Goal: Task Accomplishment & Management: Manage account settings

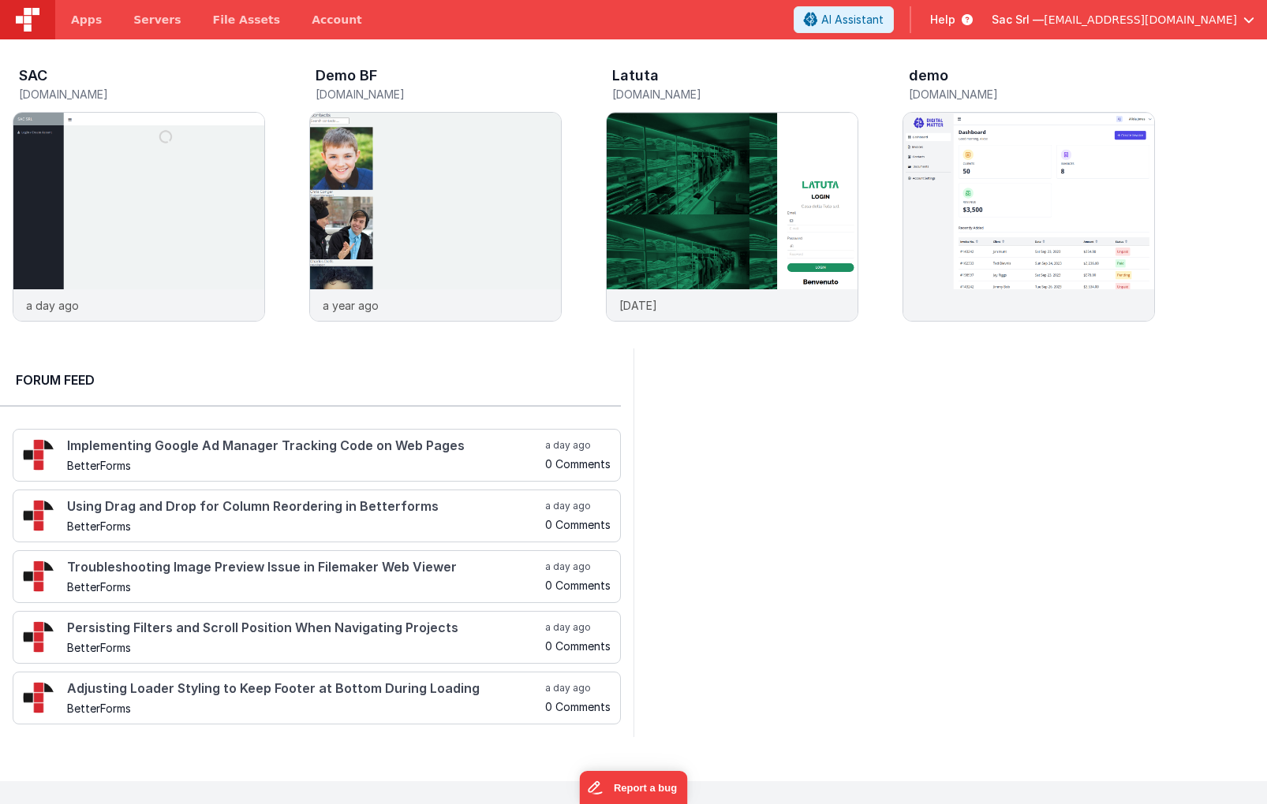
click at [1176, 21] on span "nodisorder@nodisorder.app" at bounding box center [1139, 20] width 193 height 16
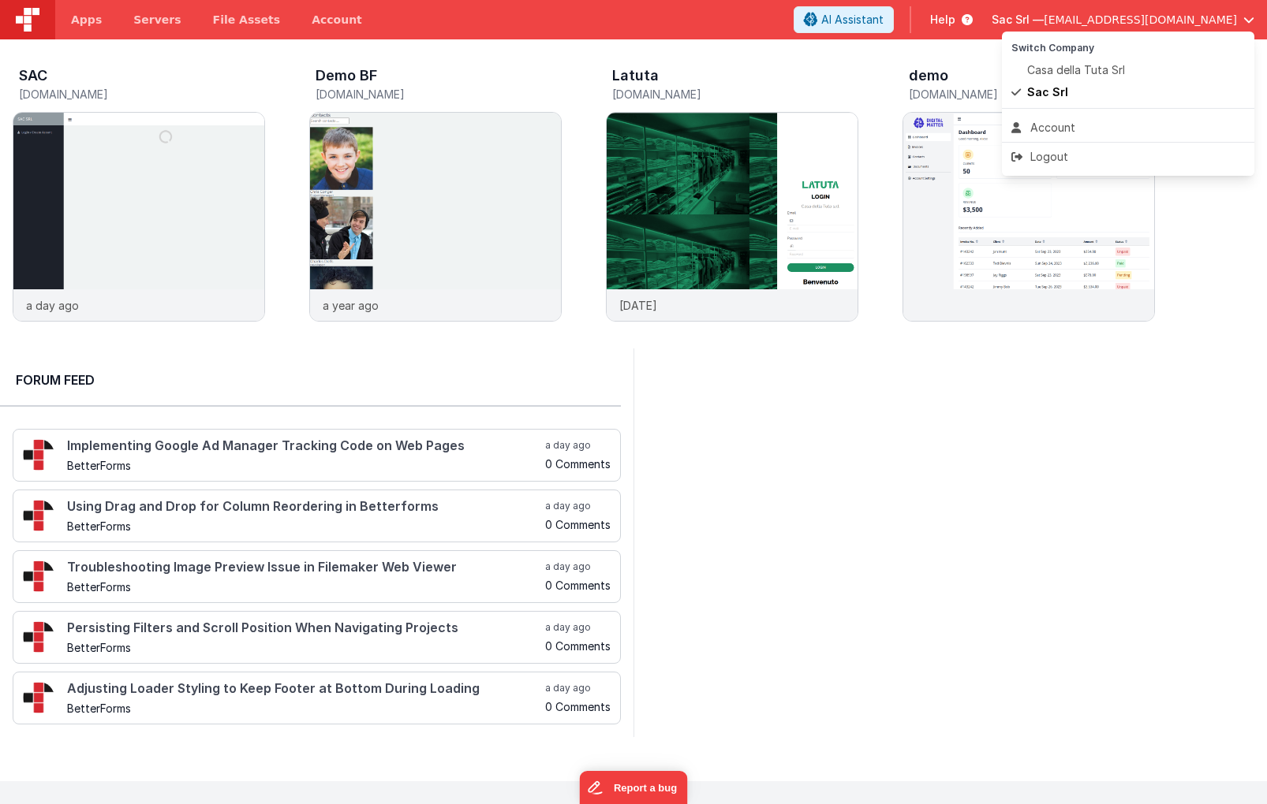
click at [1176, 21] on button at bounding box center [633, 402] width 1267 height 804
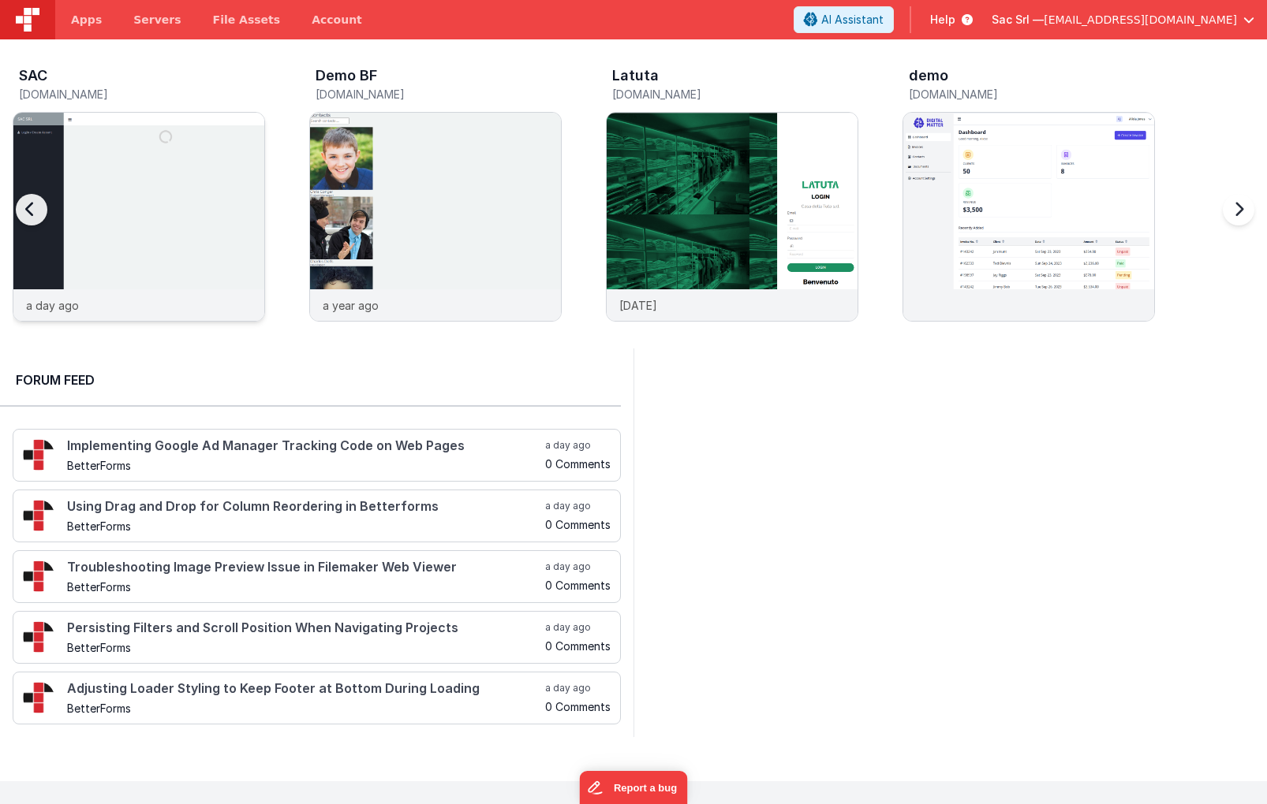
click at [134, 185] on img at bounding box center [138, 238] width 251 height 251
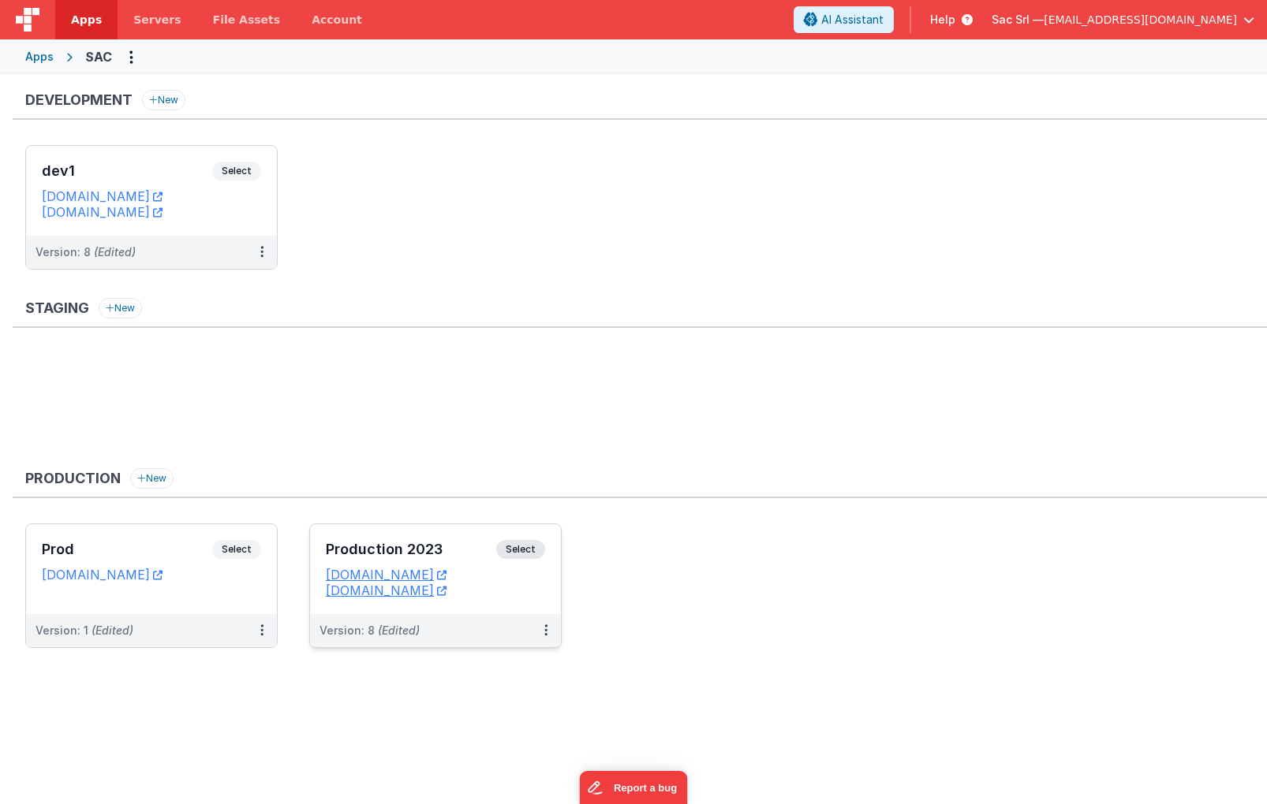
click at [535, 594] on dd "sacprod.fmbetterforms.com" at bounding box center [435, 591] width 219 height 16
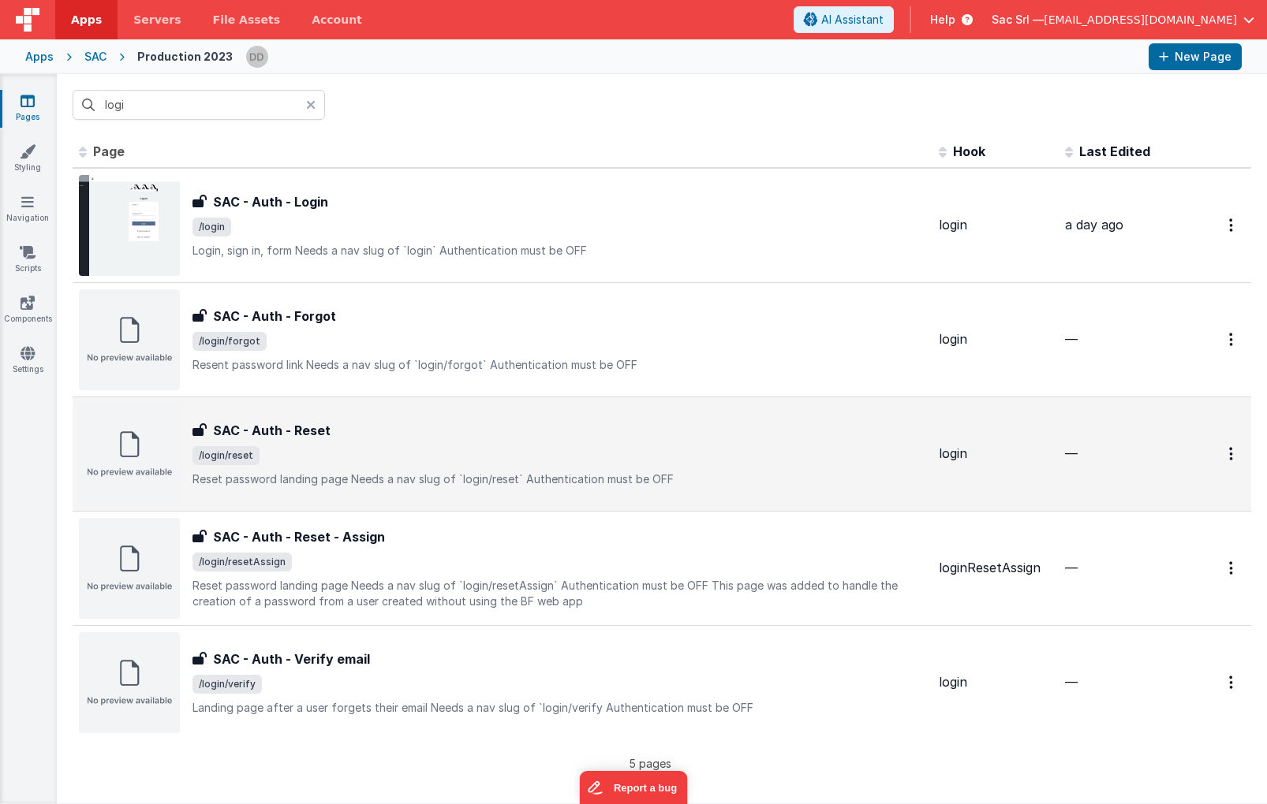
click at [674, 476] on p "Reset password landing pageNeeds a nav slug of `login/reset`Authentication mu…" at bounding box center [558, 480] width 733 height 16
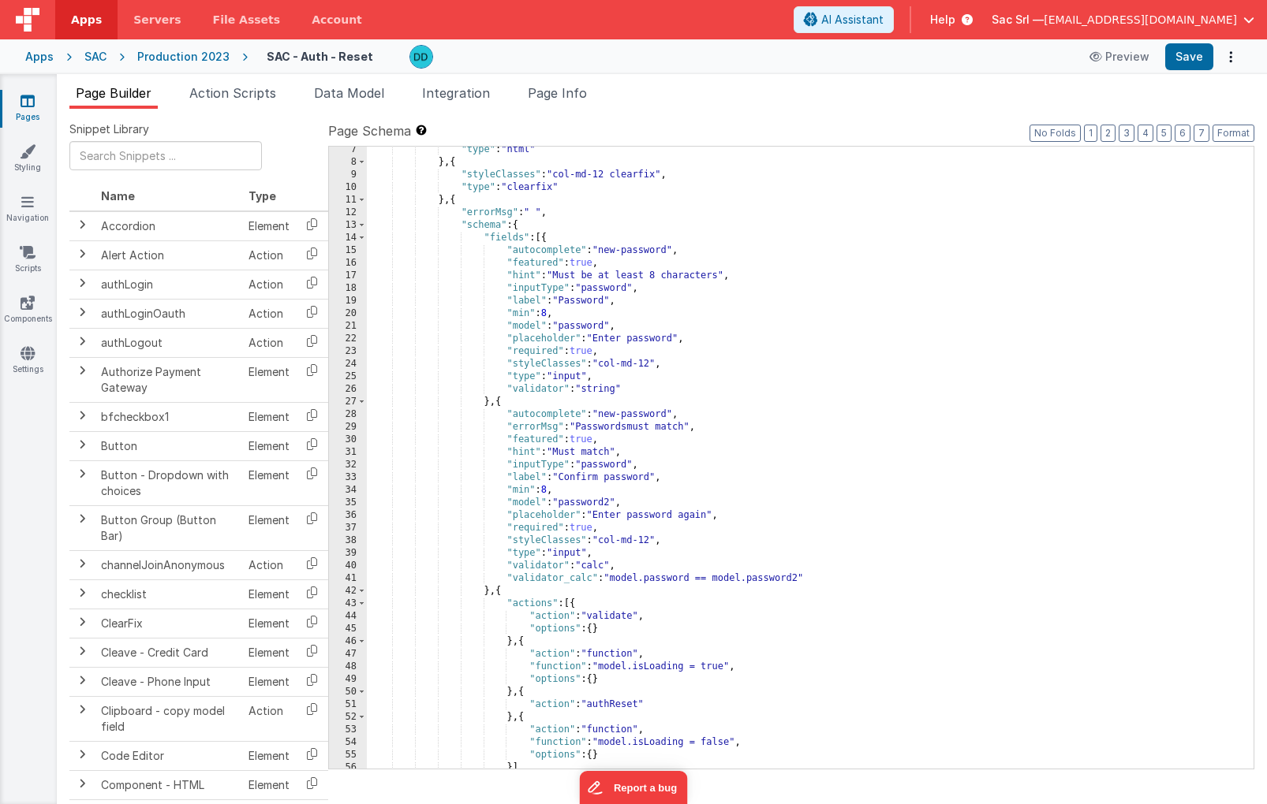
scroll to position [446, 0]
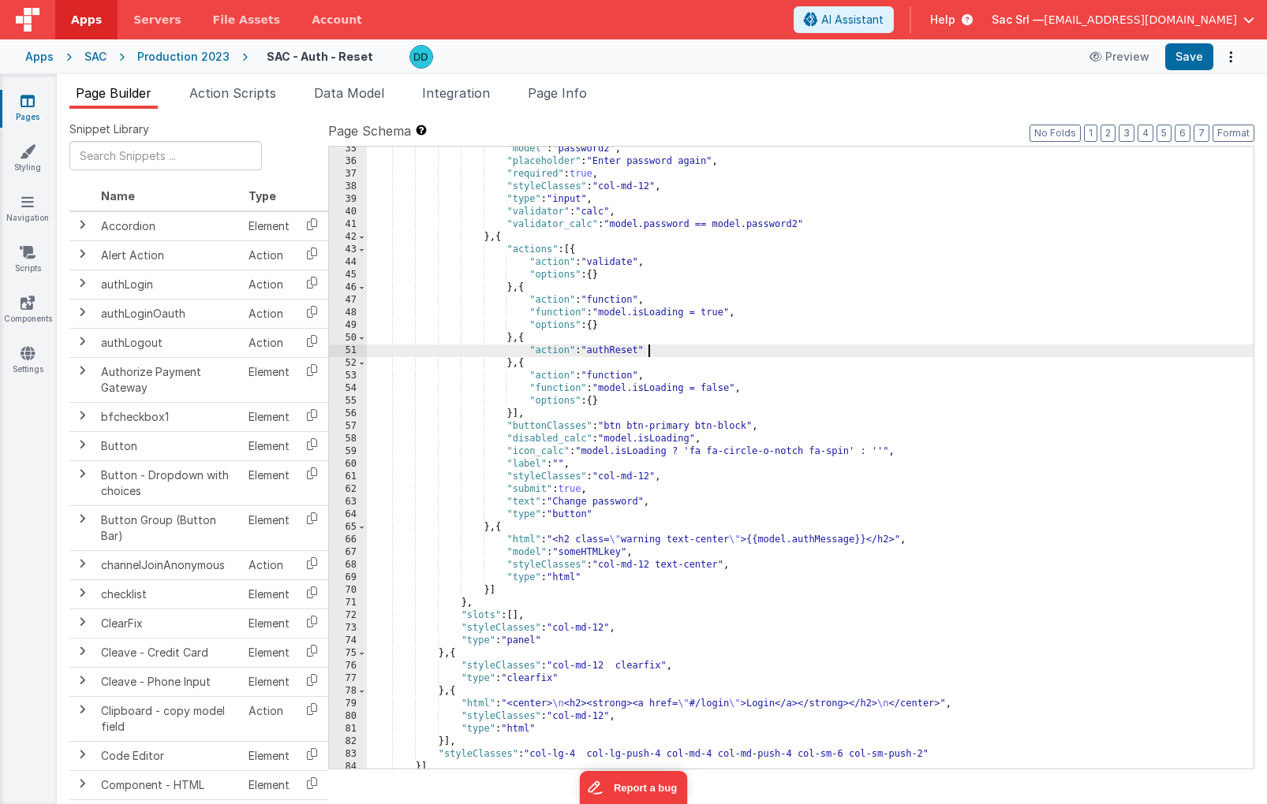
click at [657, 355] on div ""model" : "password2" , "placeholder" : "Enter password again" , "required" : t…" at bounding box center [810, 466] width 886 height 647
click at [200, 56] on div "Production 2023" at bounding box center [183, 57] width 92 height 16
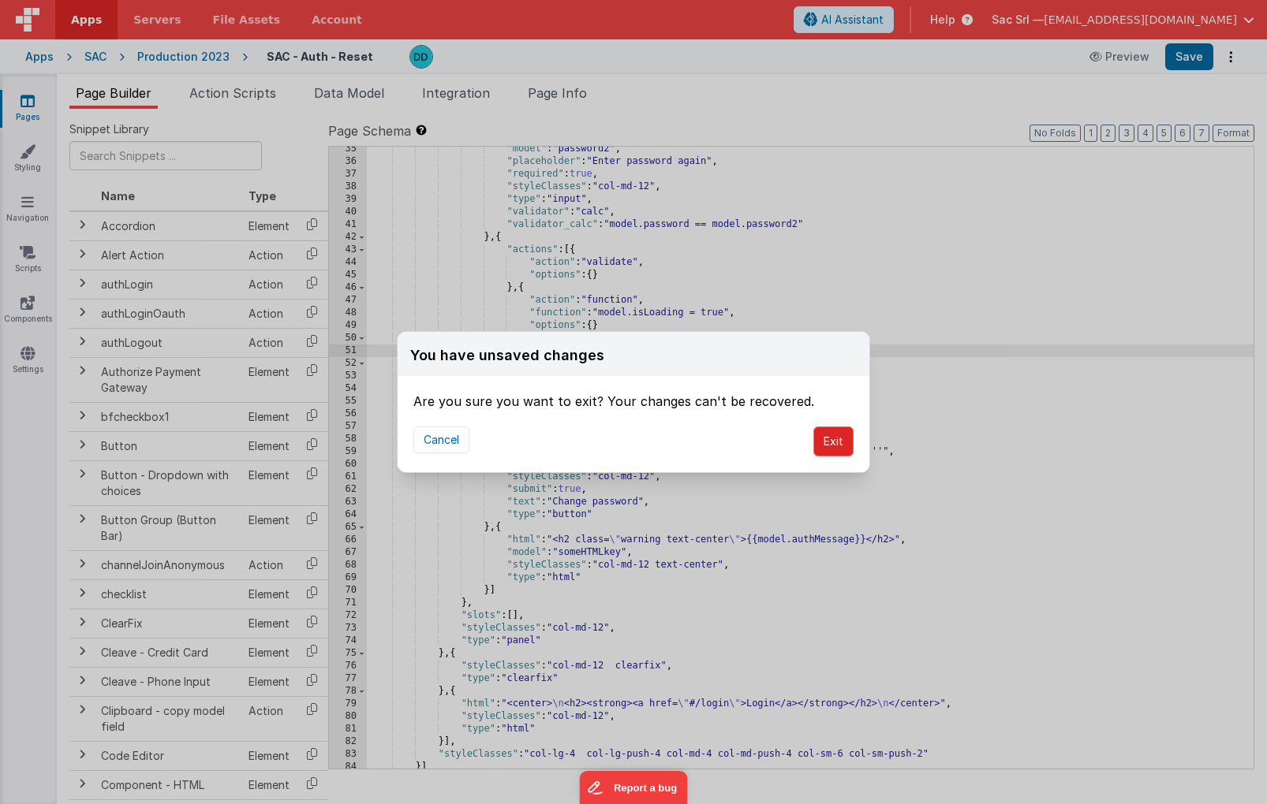
click at [838, 443] on button "Exit" at bounding box center [833, 442] width 40 height 30
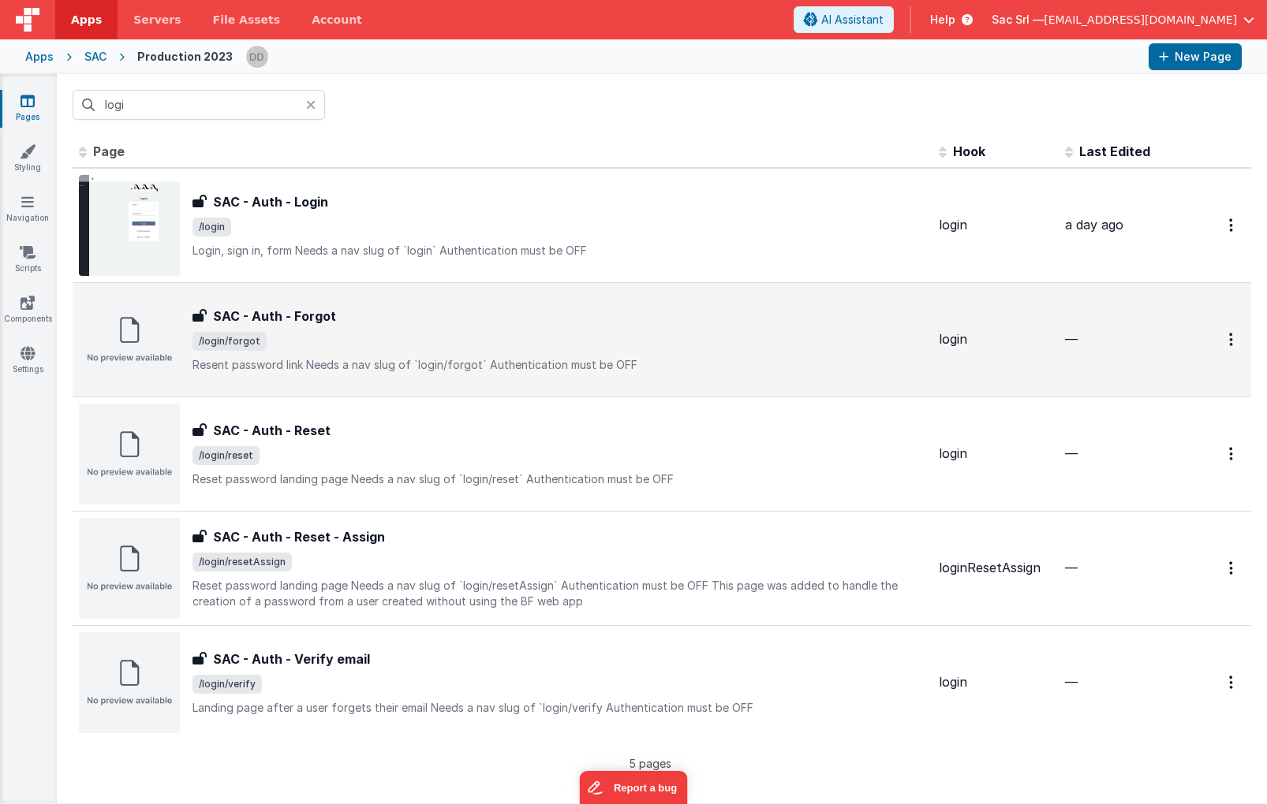
click at [441, 312] on div "SAC - Auth - Forgot" at bounding box center [558, 316] width 733 height 19
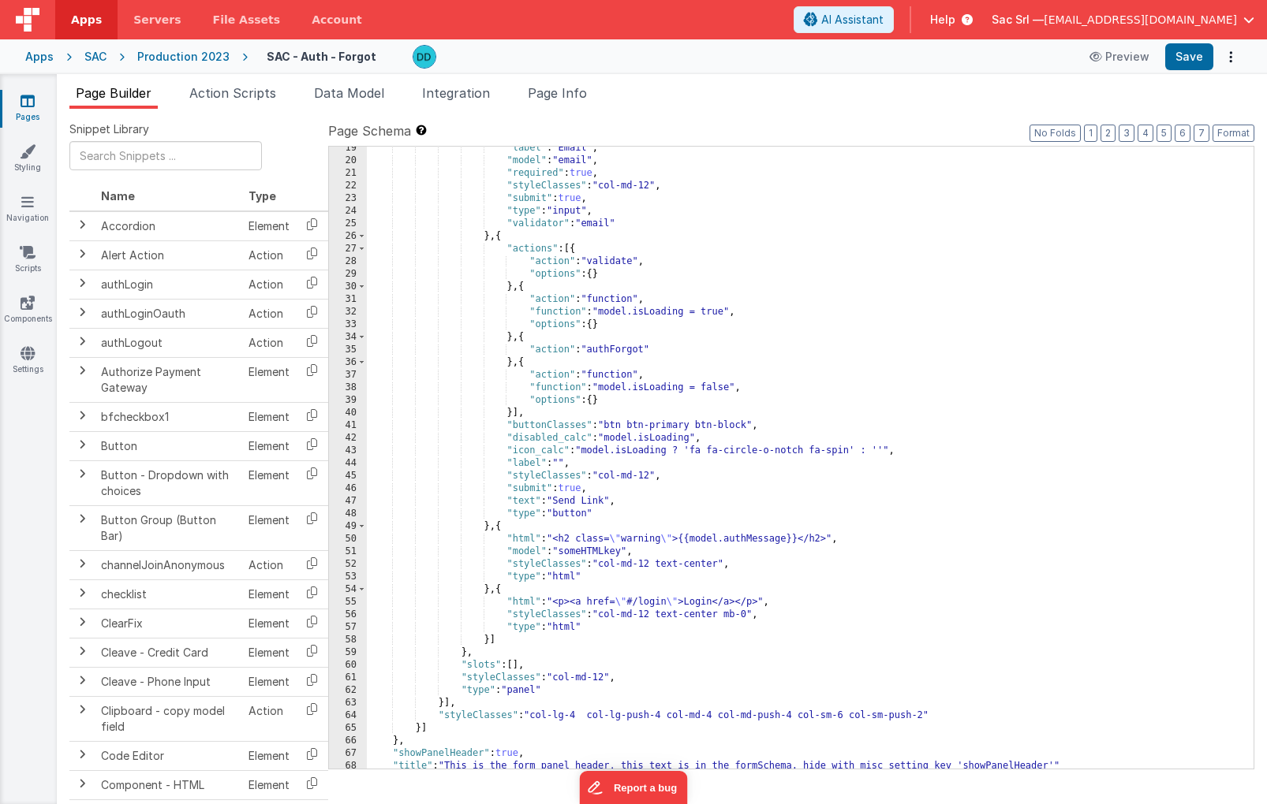
scroll to position [251, 0]
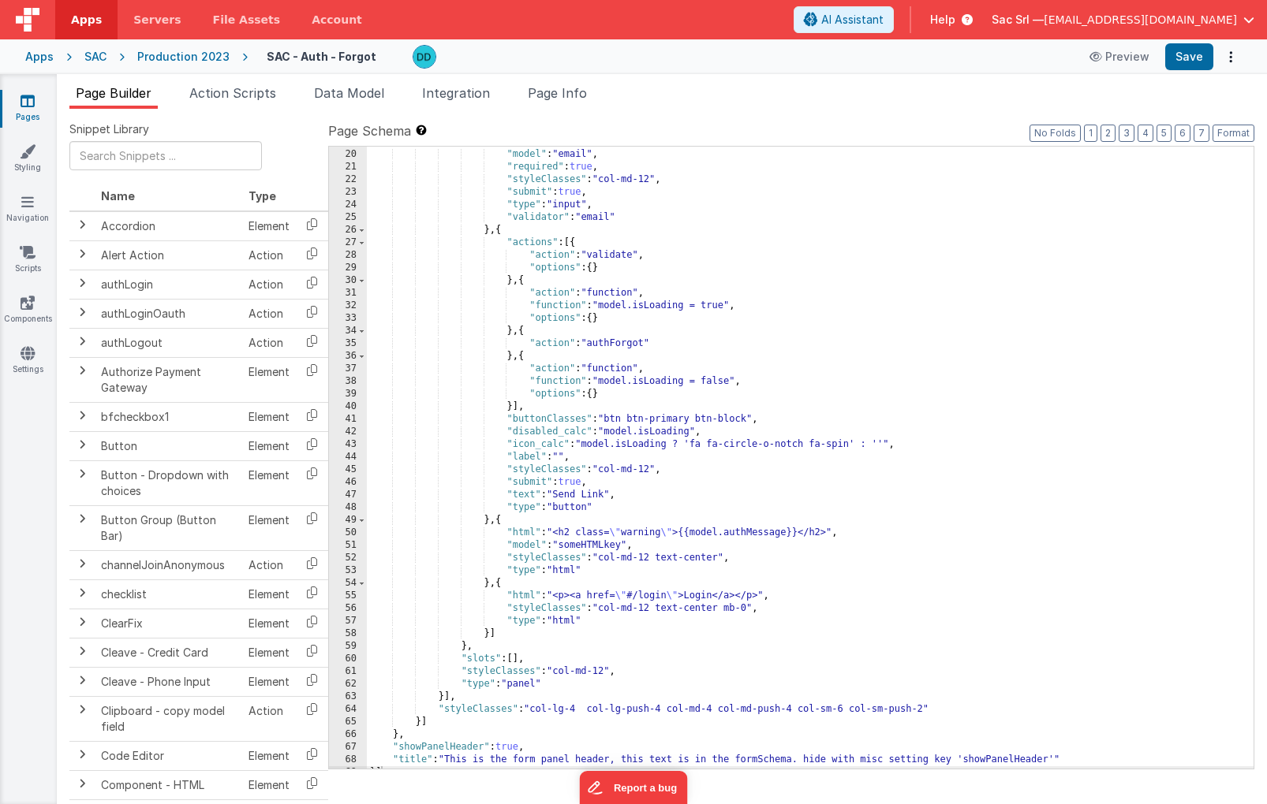
click at [189, 60] on div "Production 2023" at bounding box center [183, 57] width 92 height 16
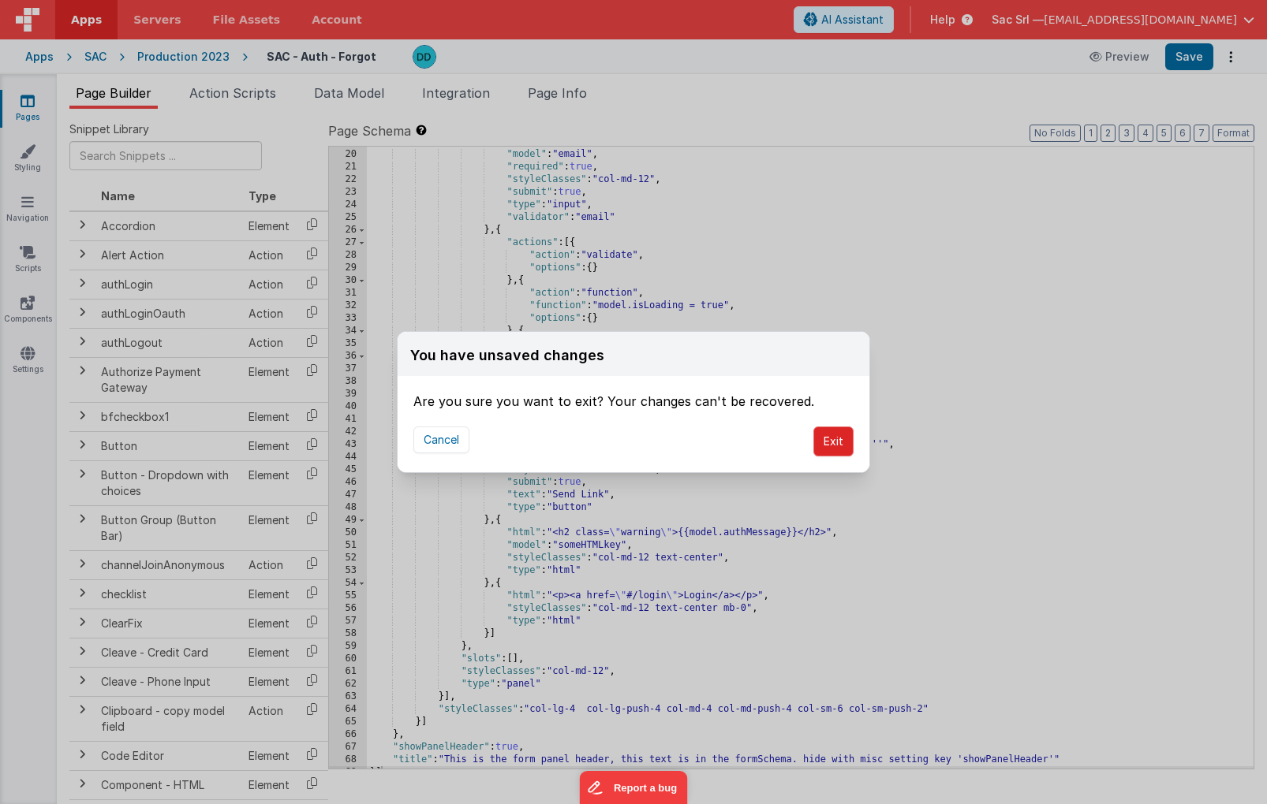
click at [831, 446] on button "Exit" at bounding box center [833, 442] width 40 height 30
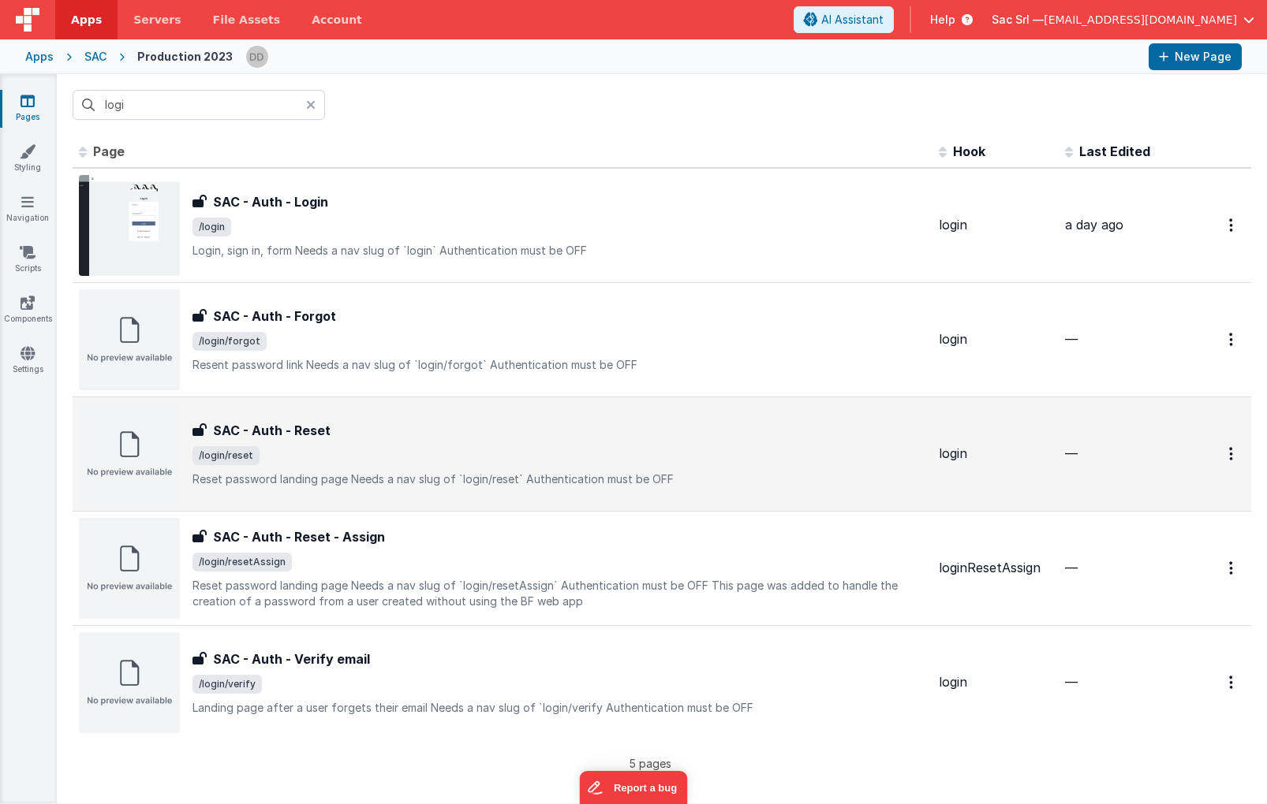
click at [622, 441] on div "SAC - Auth - Reset SAC - Auth - Reset /login/reset Reset password landing page…" at bounding box center [558, 454] width 733 height 66
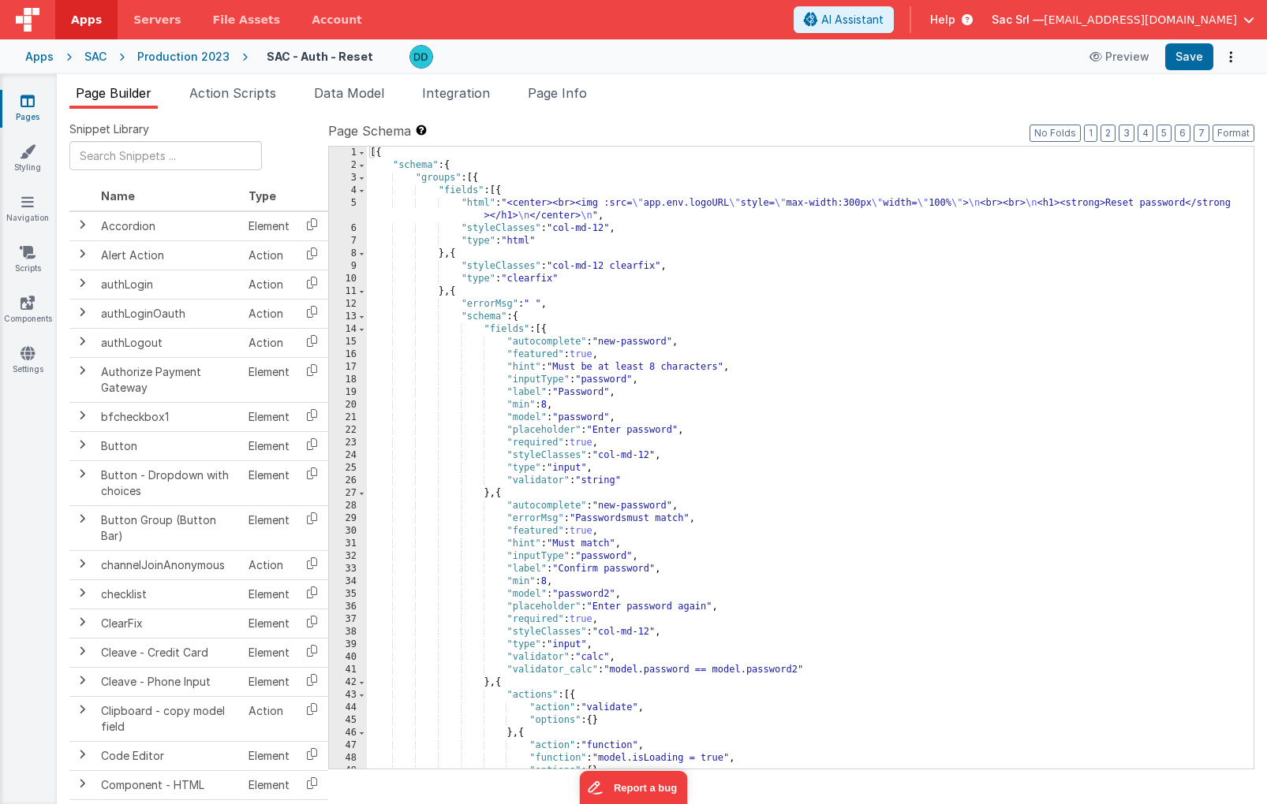
click at [148, 53] on div "Production 2023" at bounding box center [183, 57] width 92 height 16
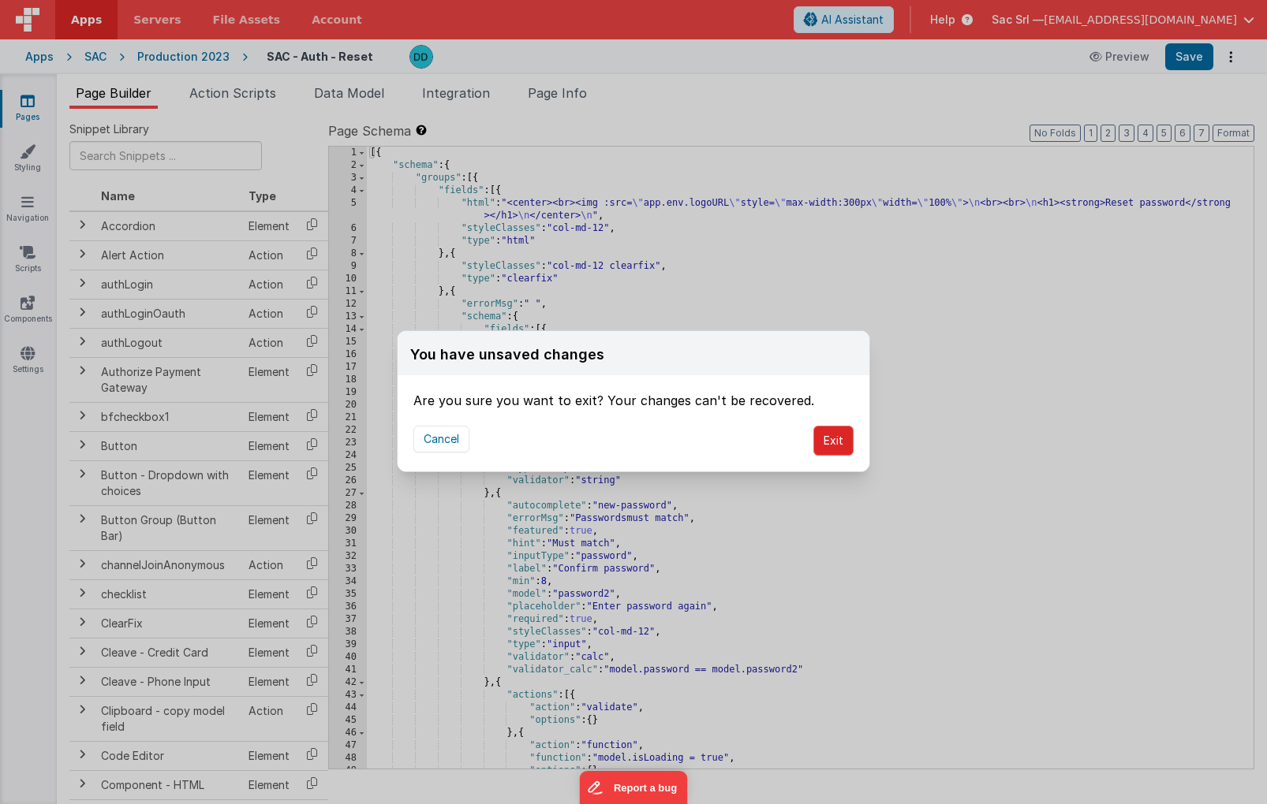
click at [844, 438] on button "Exit" at bounding box center [833, 441] width 40 height 30
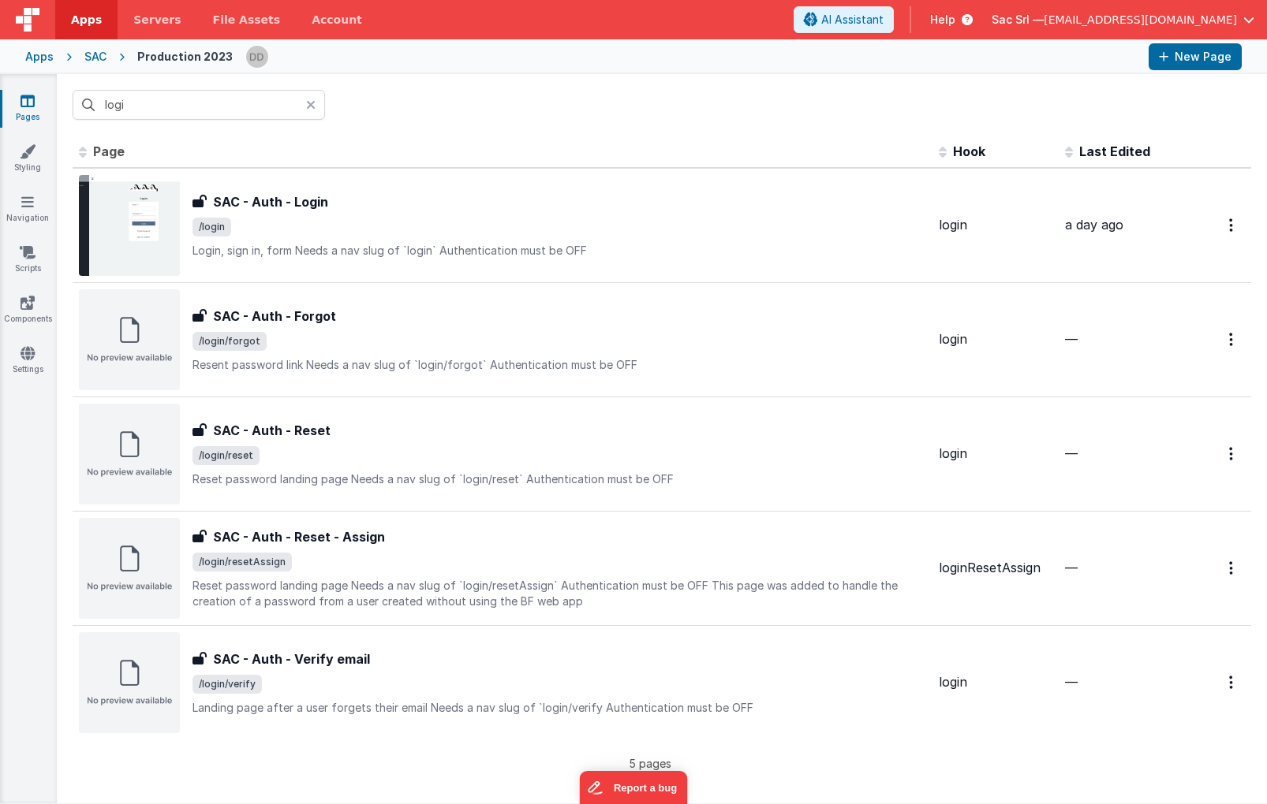
click at [95, 58] on div "SAC" at bounding box center [95, 57] width 22 height 16
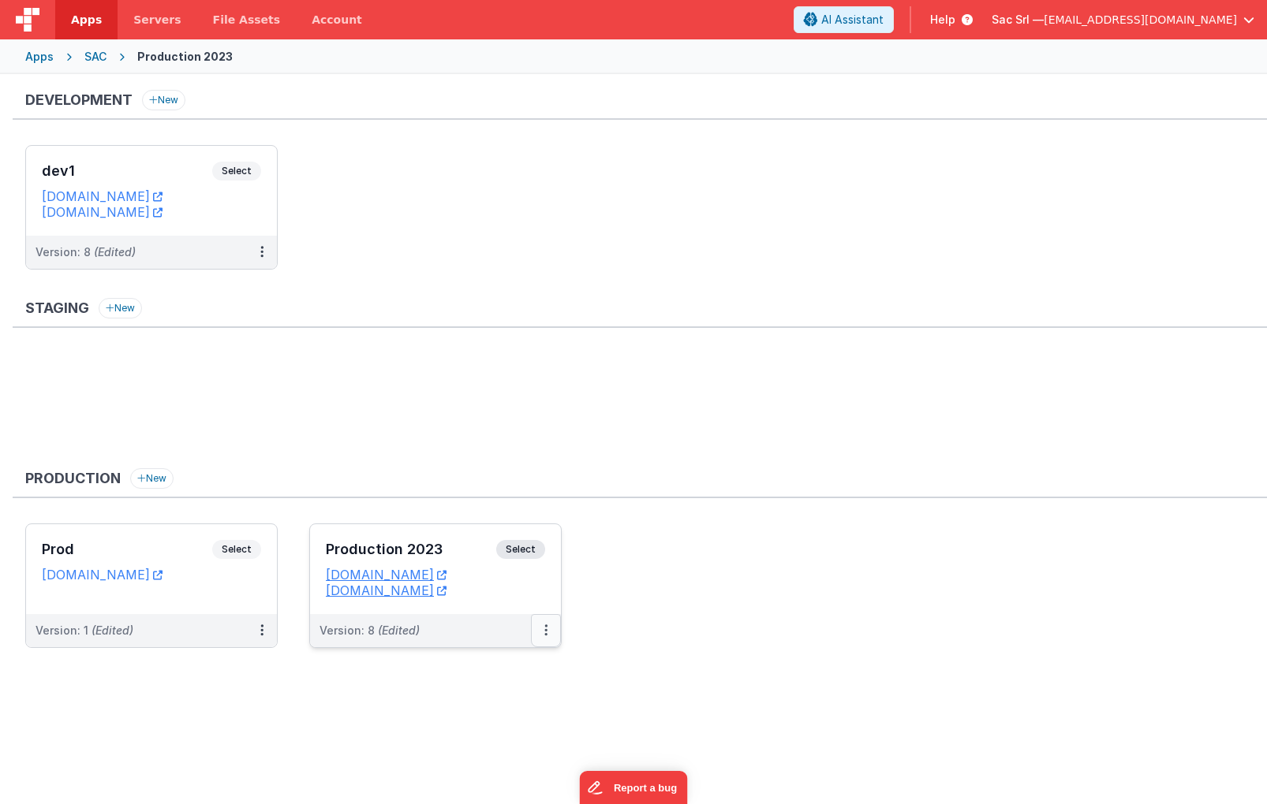
click at [547, 630] on button at bounding box center [546, 630] width 30 height 33
click at [524, 659] on link "Edit" at bounding box center [491, 666] width 139 height 28
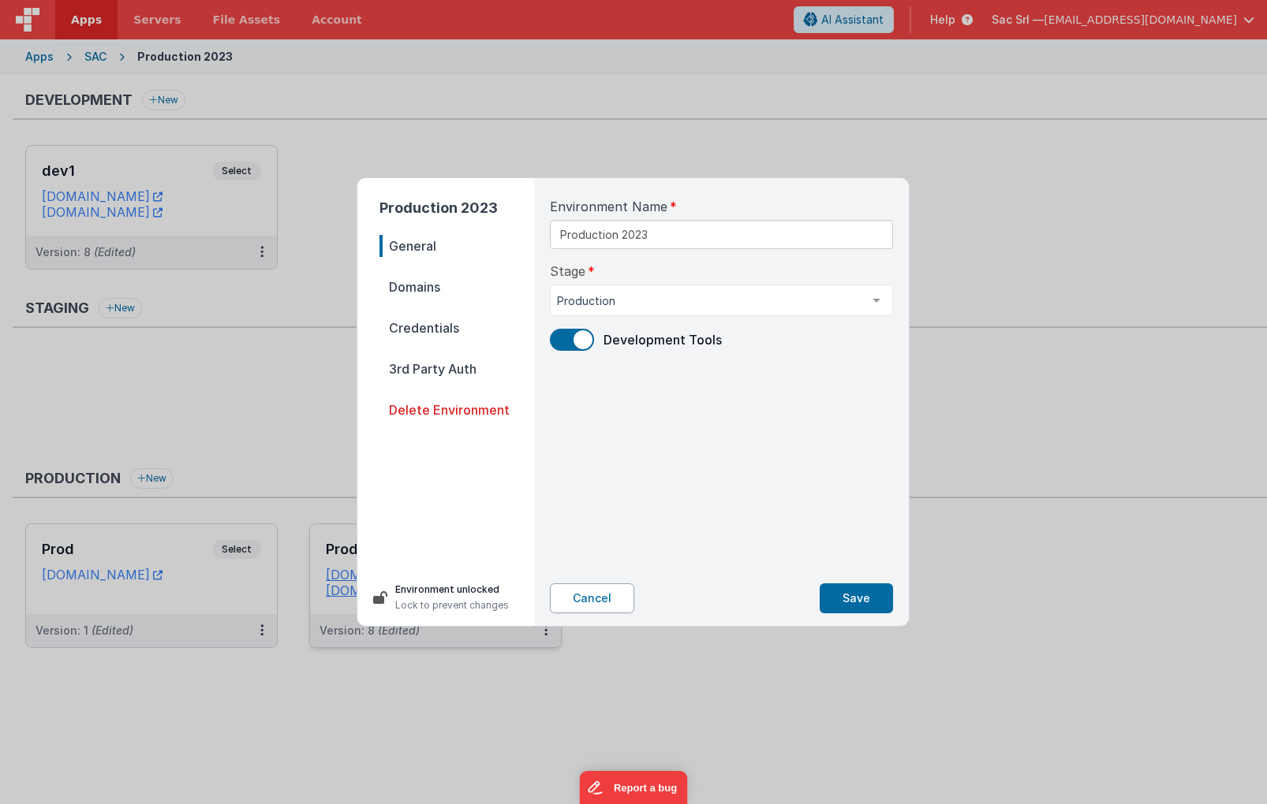
click at [604, 596] on button "Cancel" at bounding box center [592, 599] width 84 height 30
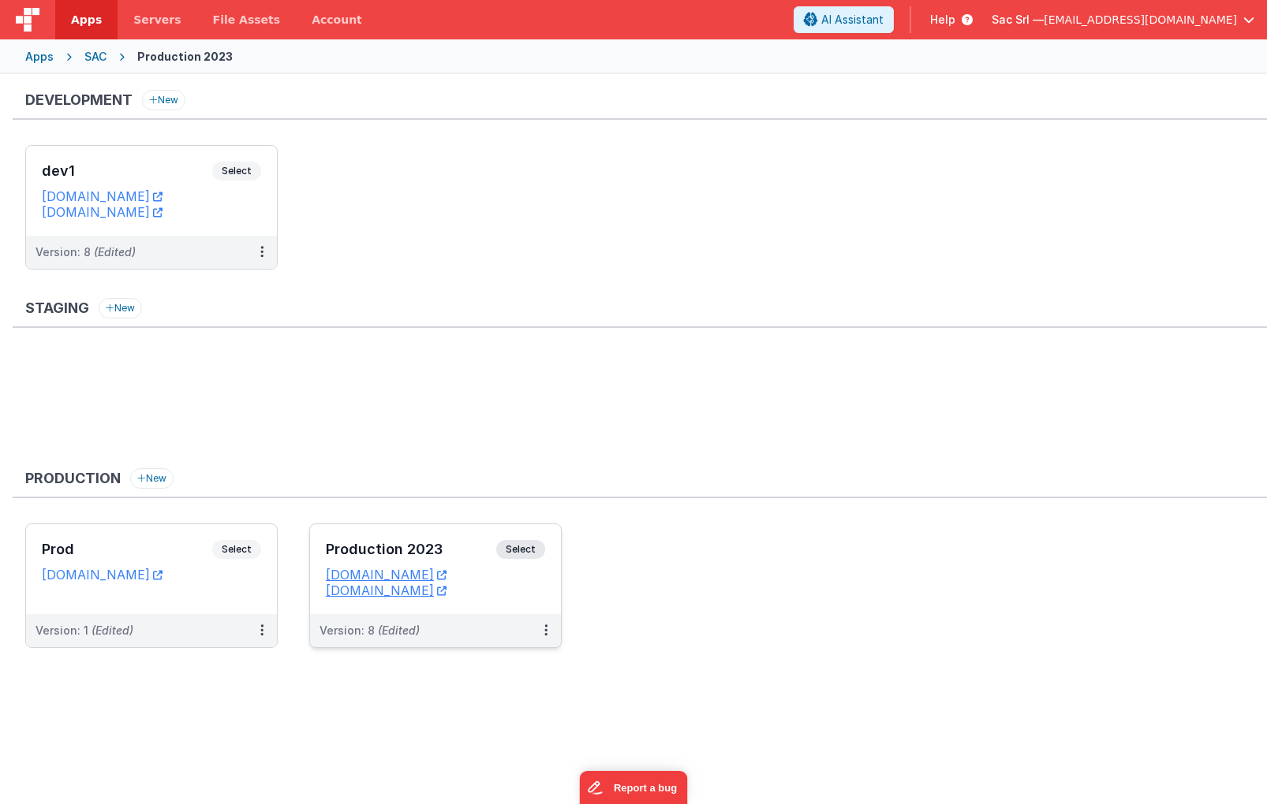
click at [539, 591] on dd "sacprod.fmbetterforms.com" at bounding box center [435, 591] width 219 height 16
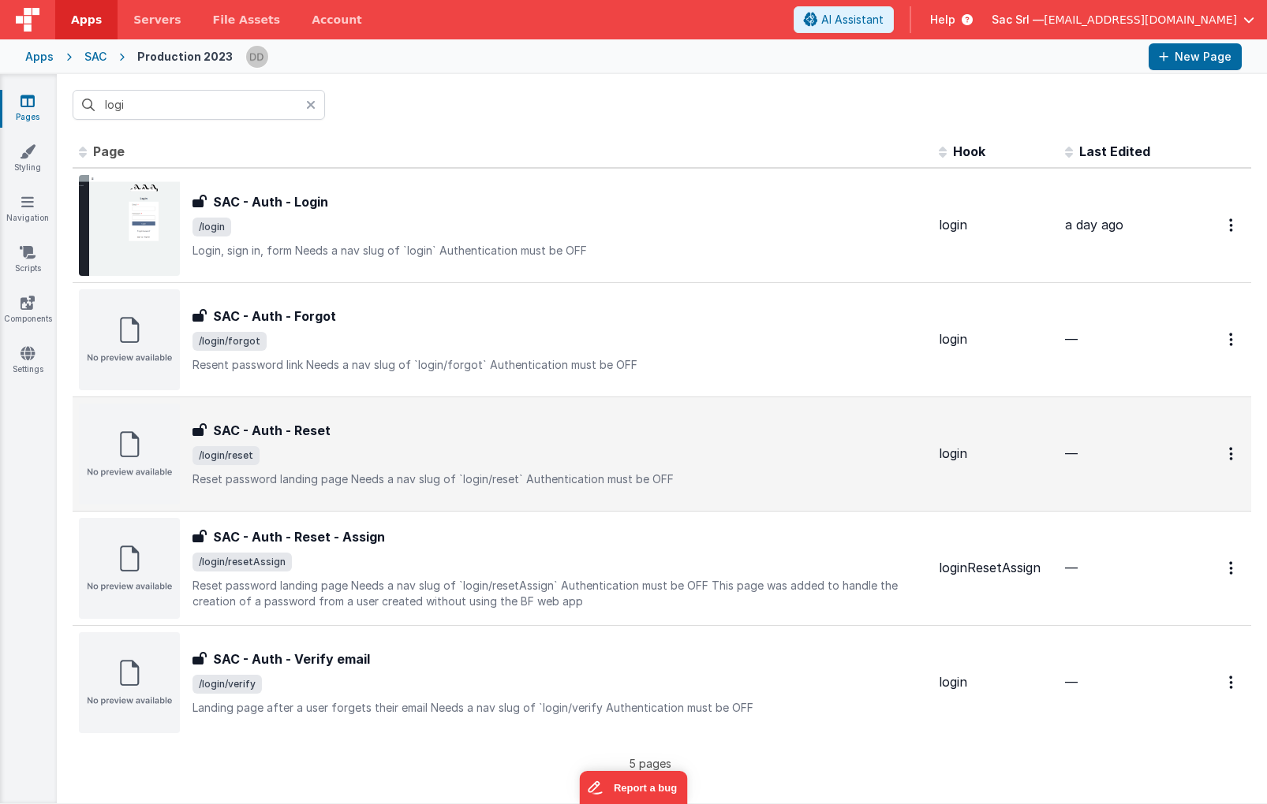
click at [457, 435] on div "SAC - Auth - Reset" at bounding box center [558, 430] width 733 height 19
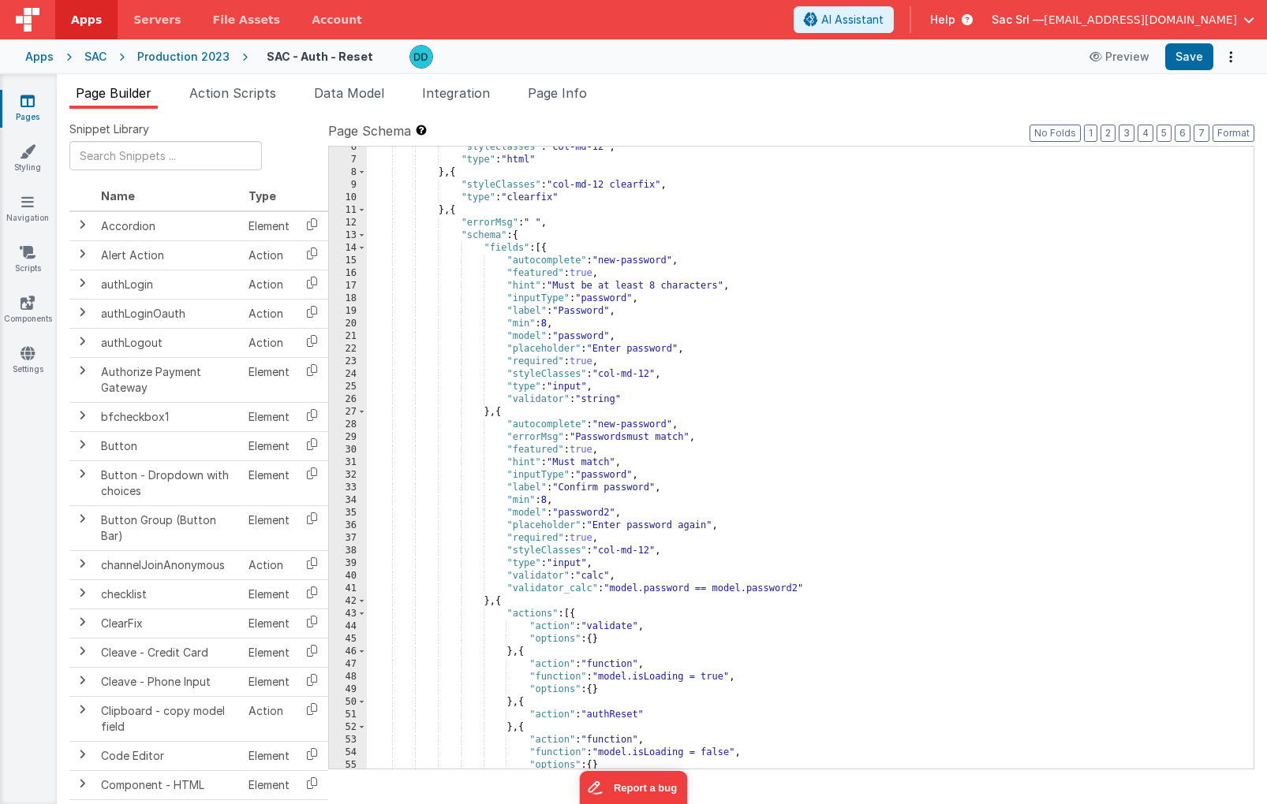
scroll to position [501, 0]
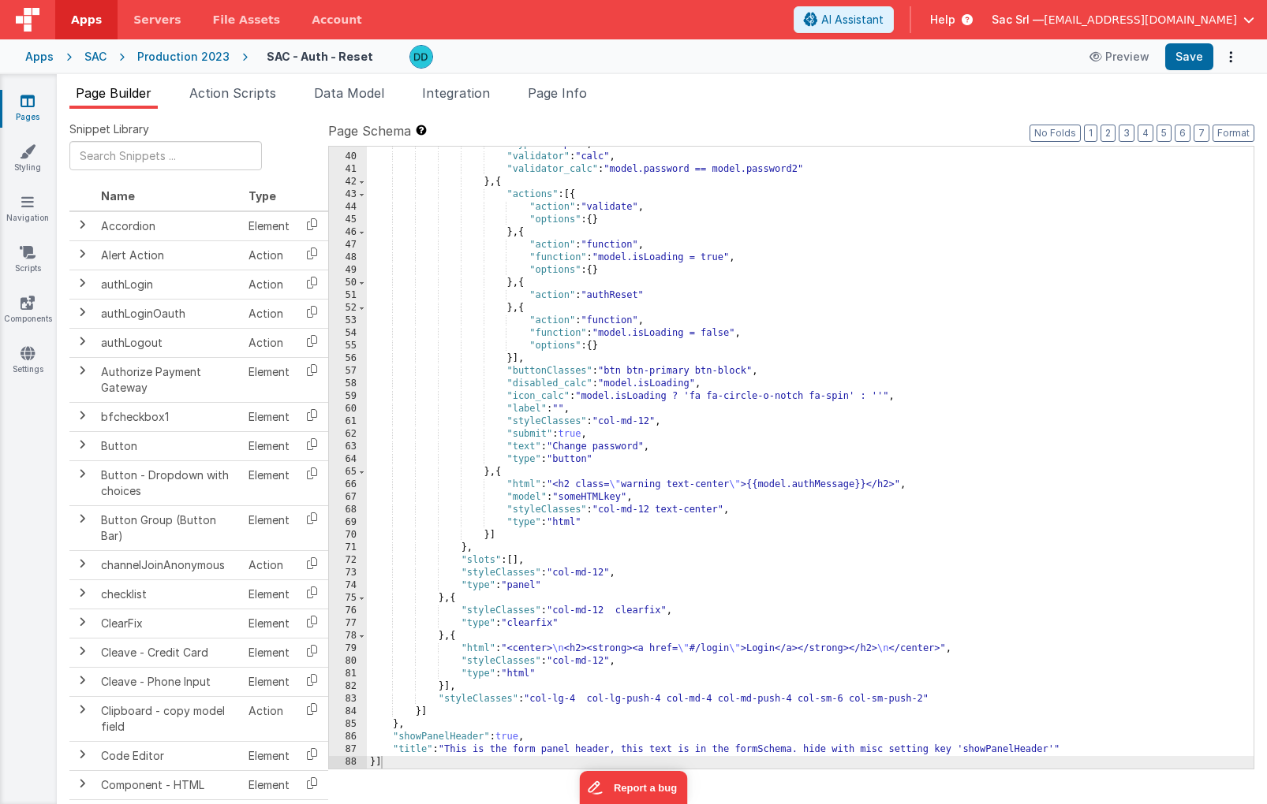
click at [1115, 32] on div "Sac Srl — nodisorder@nodisorder.app" at bounding box center [1122, 19] width 263 height 27
click at [1134, 24] on span "nodisorder@nodisorder.app" at bounding box center [1139, 20] width 193 height 16
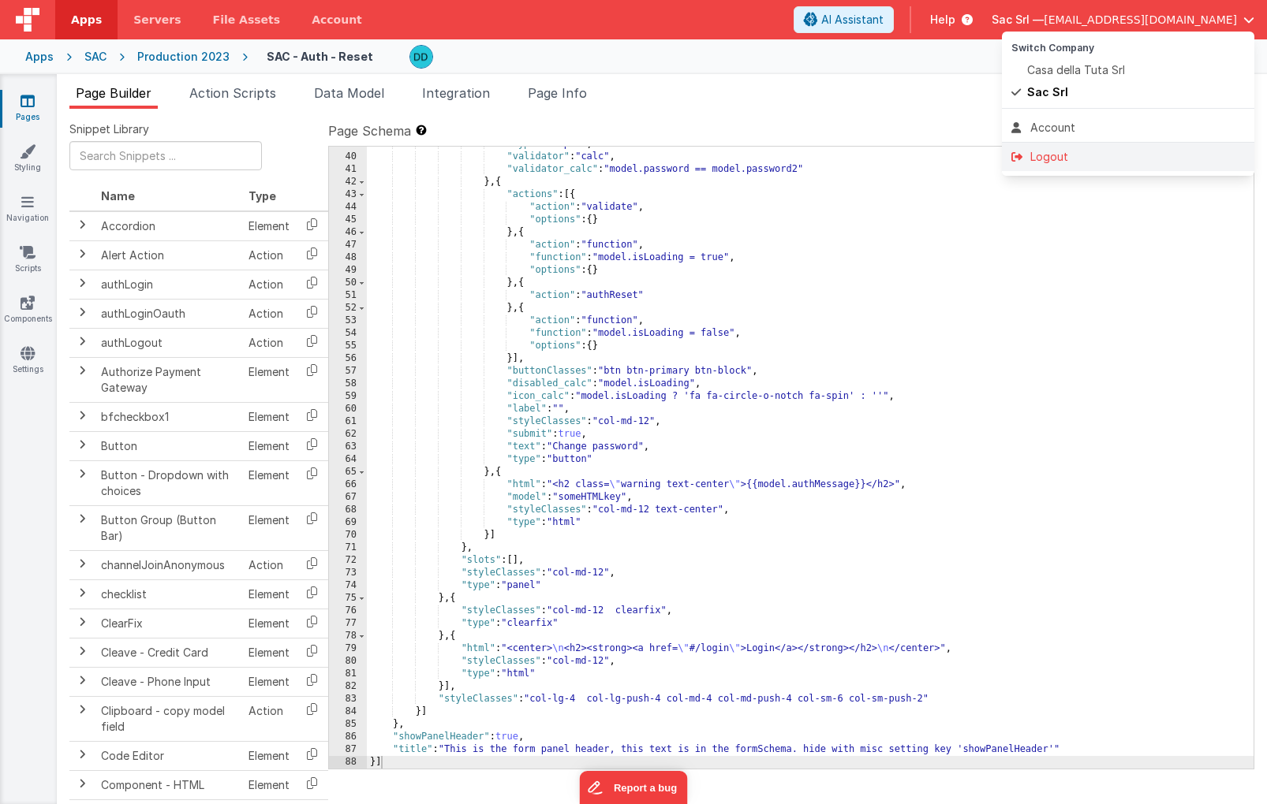
click at [1075, 156] on div "Logout" at bounding box center [1127, 157] width 233 height 16
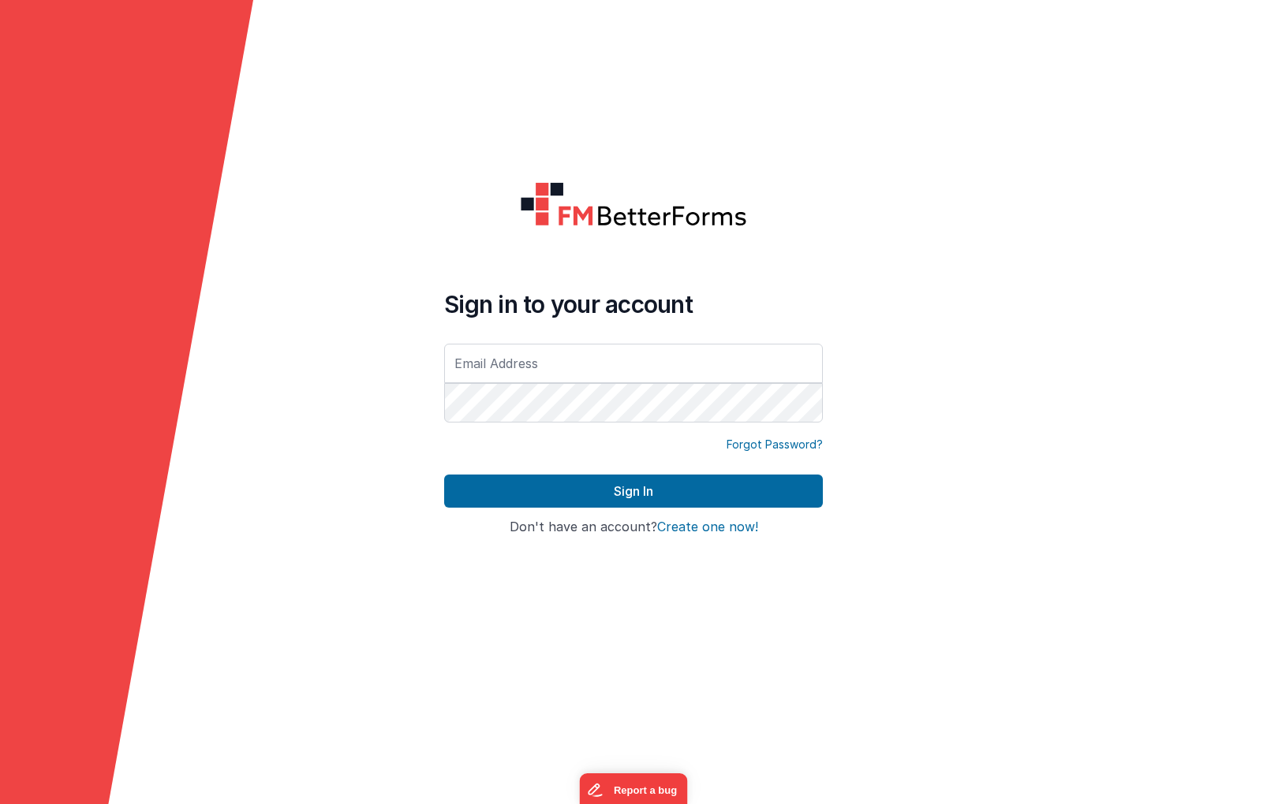
type input "[EMAIL_ADDRESS][DOMAIN_NAME]"
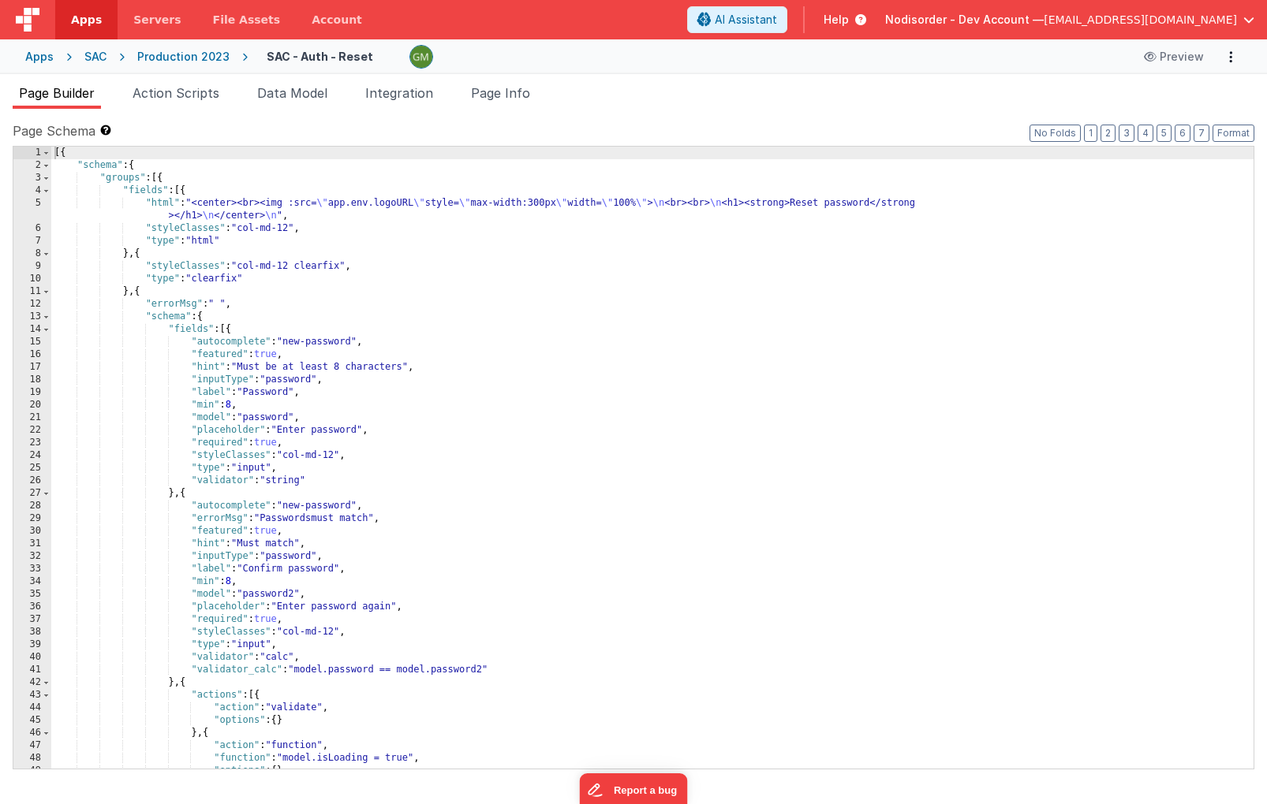
click at [1204, 19] on span "[EMAIL_ADDRESS][DOMAIN_NAME]" at bounding box center [1139, 20] width 193 height 16
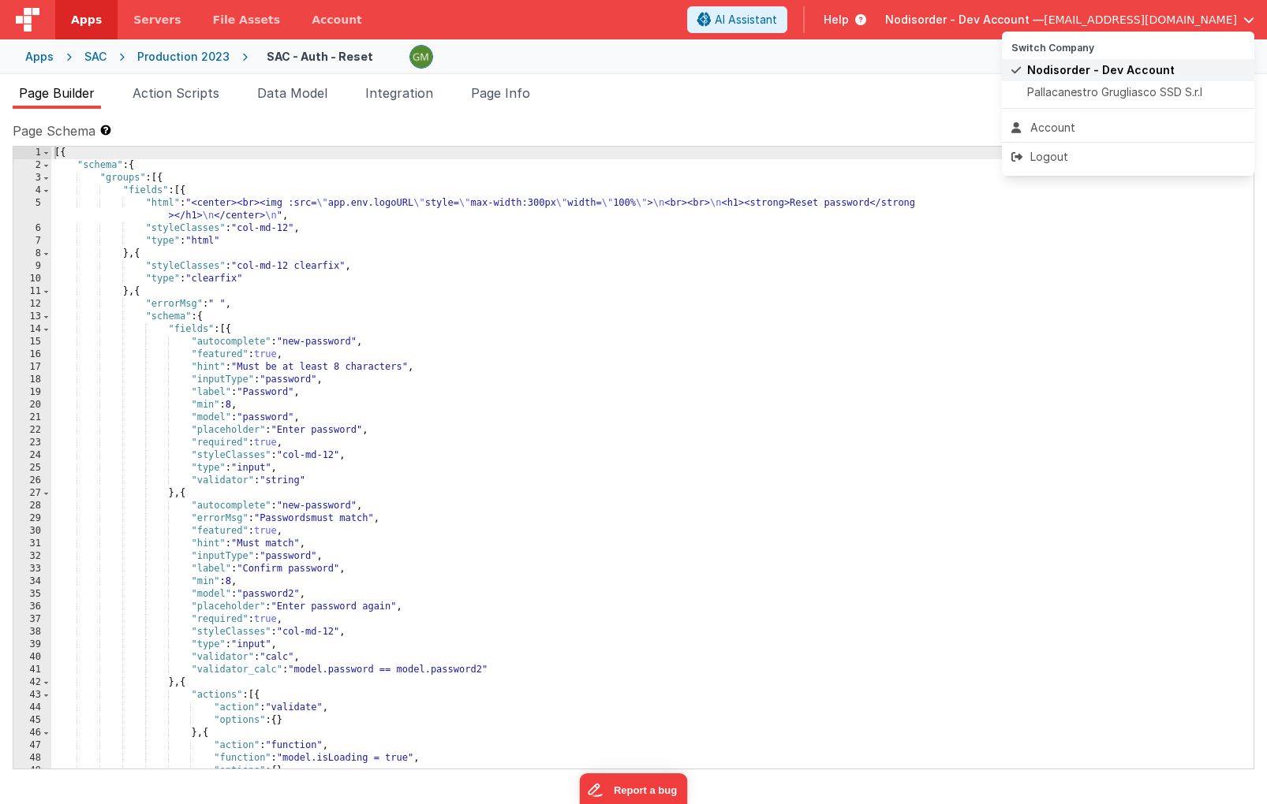
click at [1116, 70] on span "Nodisorder - Dev Account" at bounding box center [1100, 70] width 147 height 16
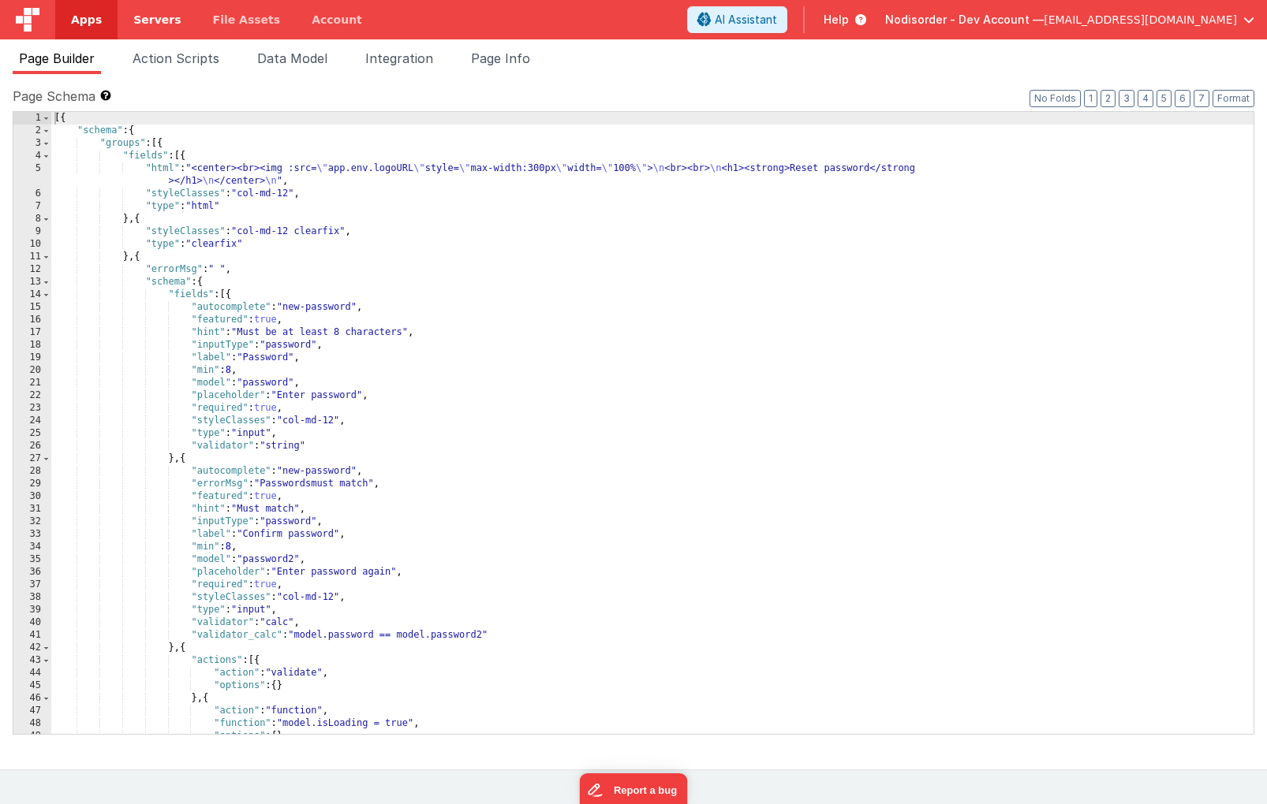
click at [167, 23] on span "Servers" at bounding box center [156, 20] width 47 height 16
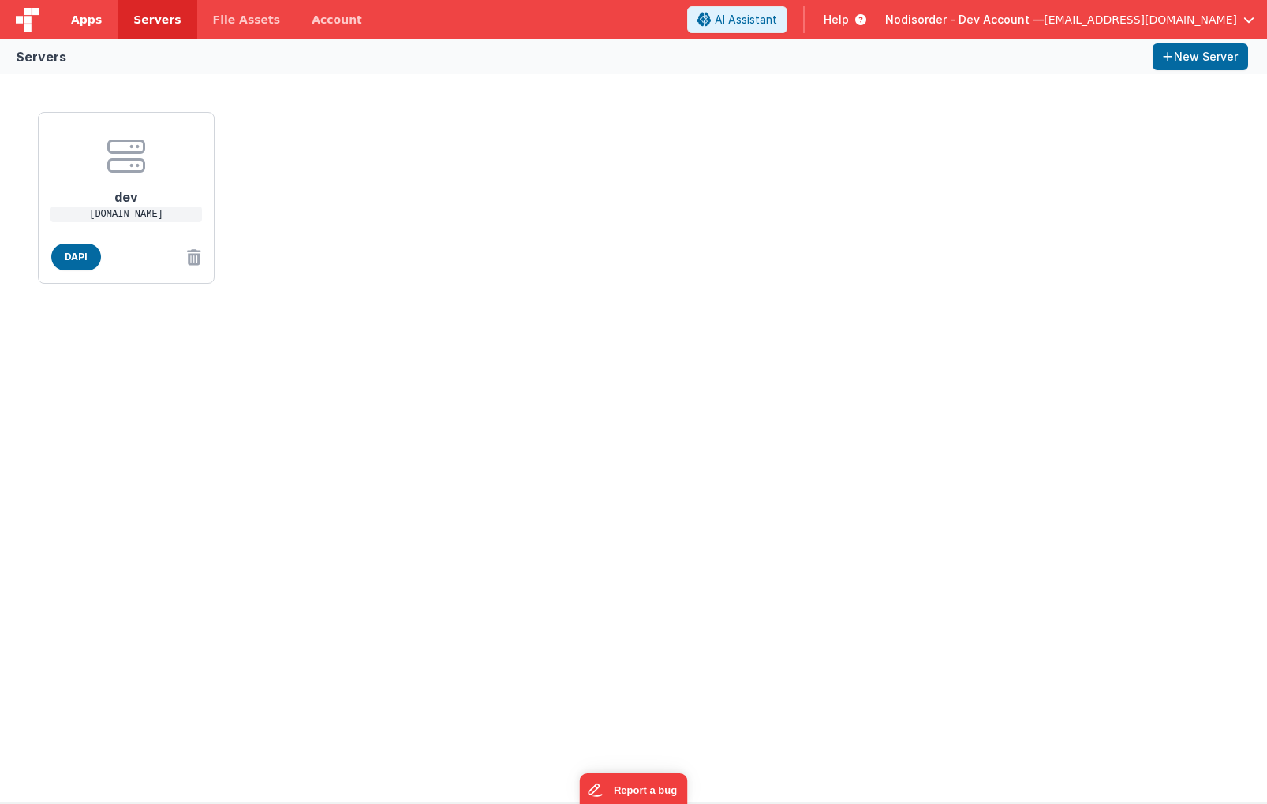
click at [91, 20] on span "Apps" at bounding box center [86, 20] width 31 height 16
